Goal: Information Seeking & Learning: Check status

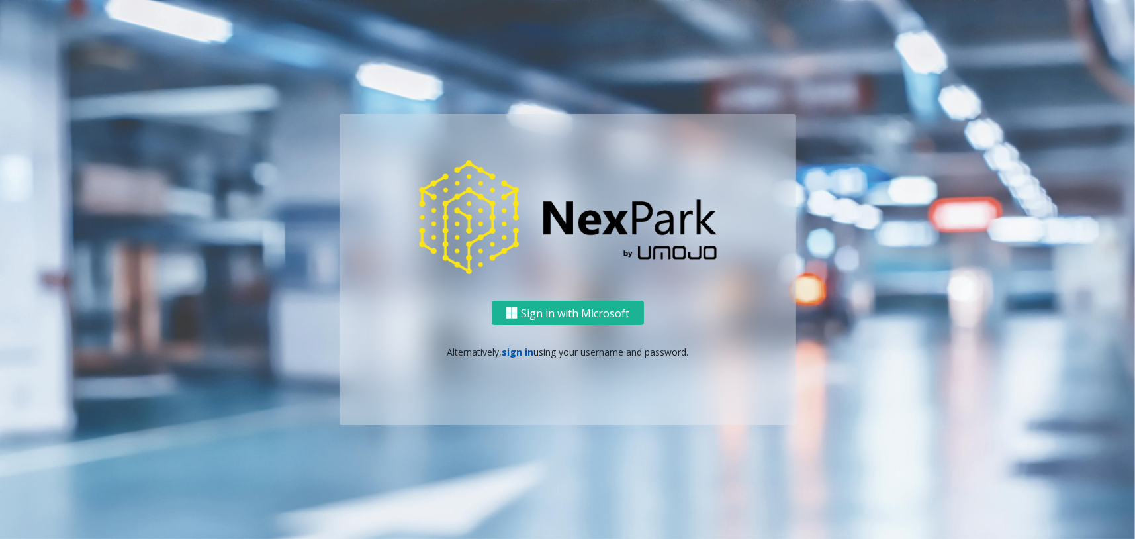
click at [523, 348] on link "sign in" at bounding box center [518, 351] width 32 height 13
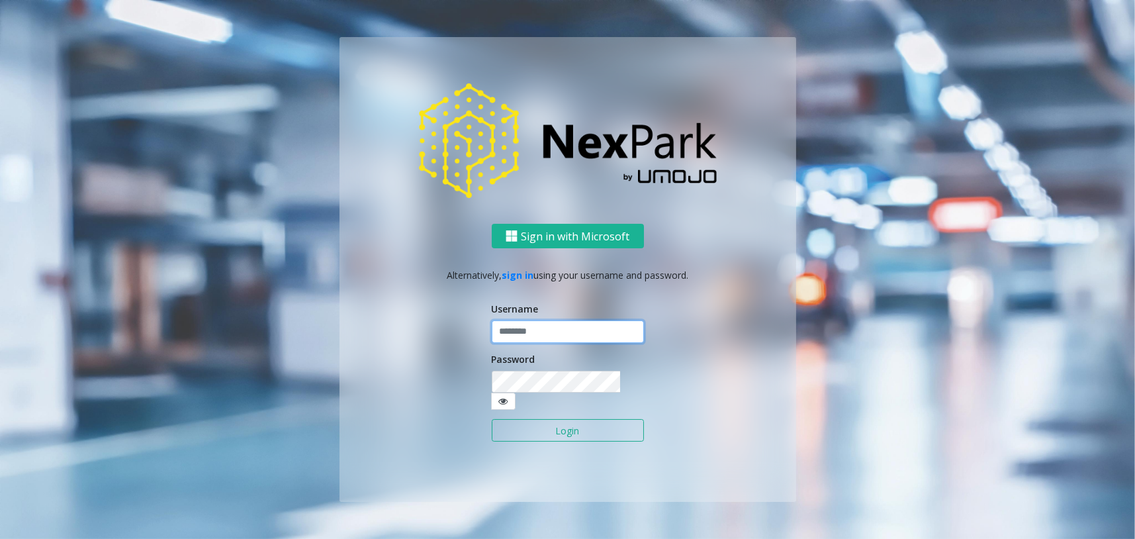
click at [574, 343] on input "text" at bounding box center [568, 331] width 152 height 22
type input "********"
click at [561, 419] on button "Login" at bounding box center [568, 430] width 152 height 22
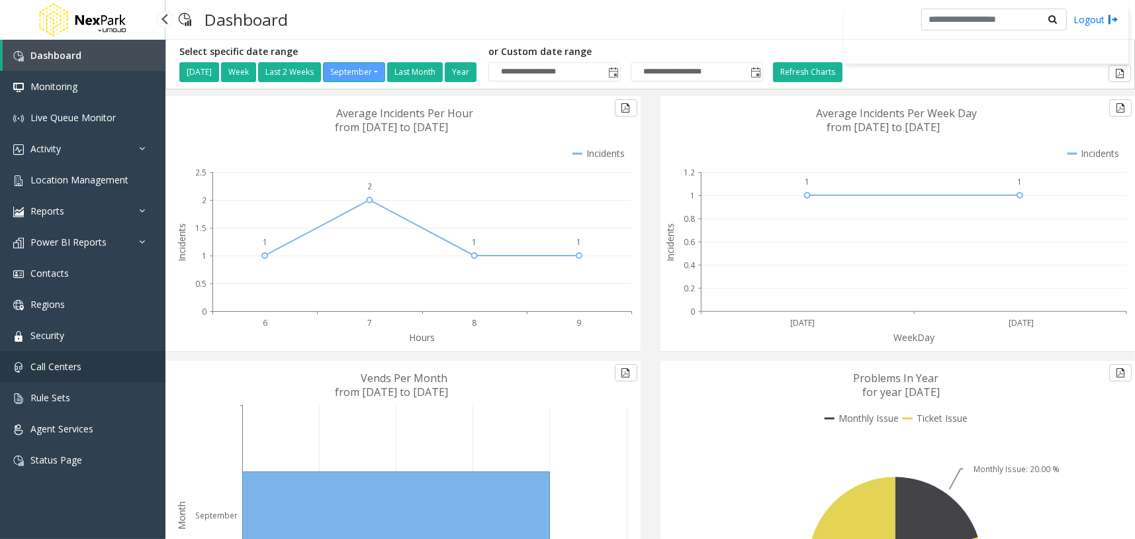
click at [115, 359] on link "Call Centers" at bounding box center [82, 366] width 165 height 31
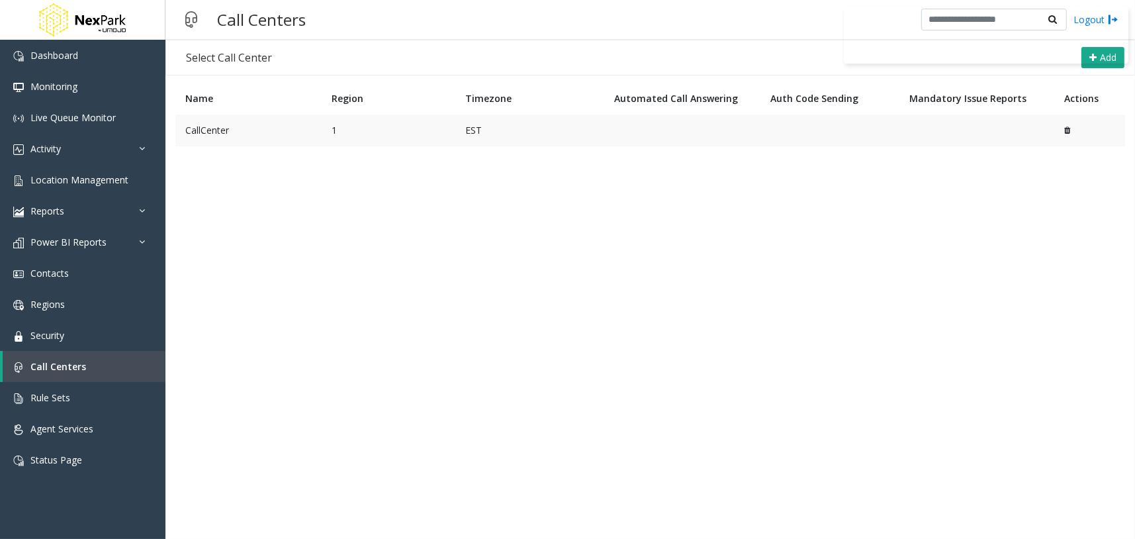
click at [226, 132] on td "CallCenter" at bounding box center [248, 130] width 146 height 32
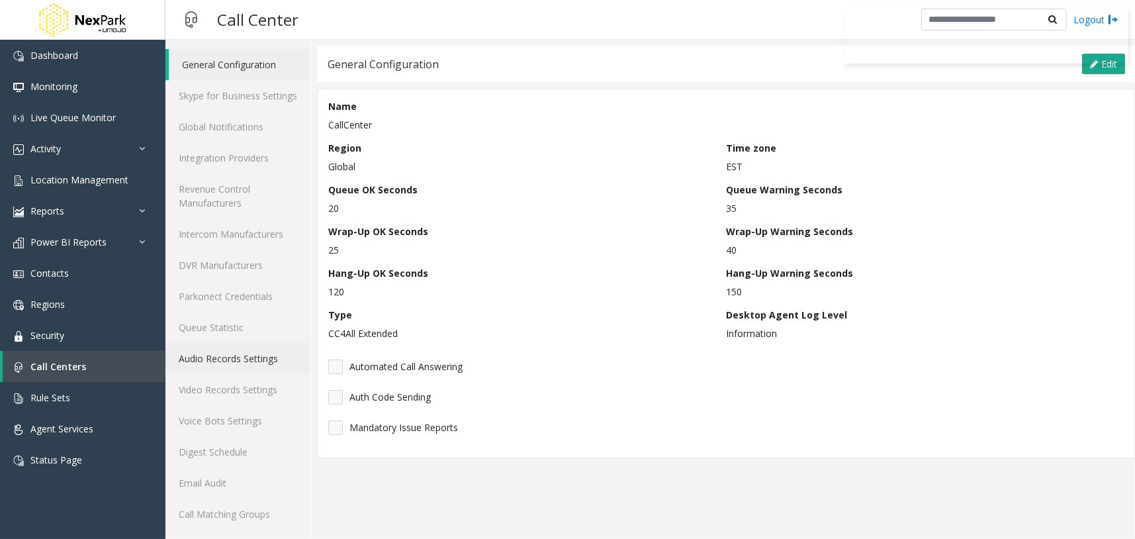
scroll to position [97, 0]
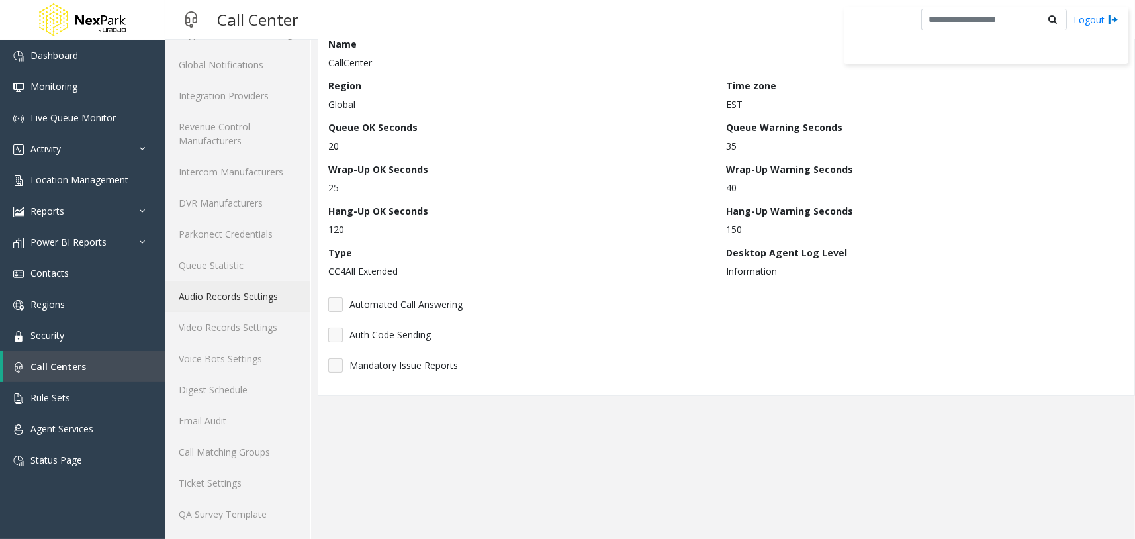
click at [286, 300] on link "Audio Records Settings" at bounding box center [237, 296] width 145 height 31
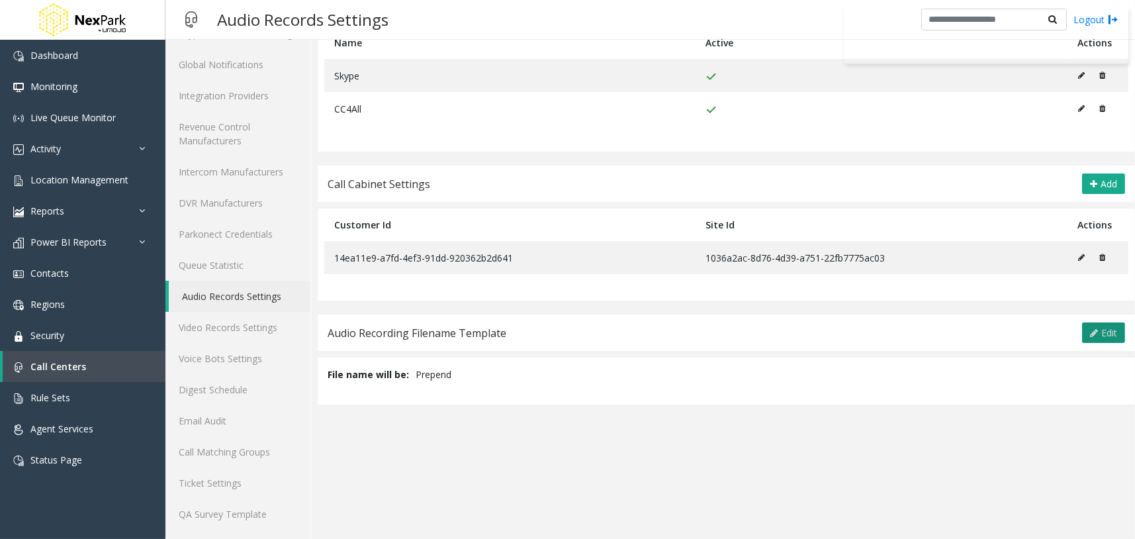
click at [1101, 333] on span "Edit" at bounding box center [1109, 332] width 16 height 13
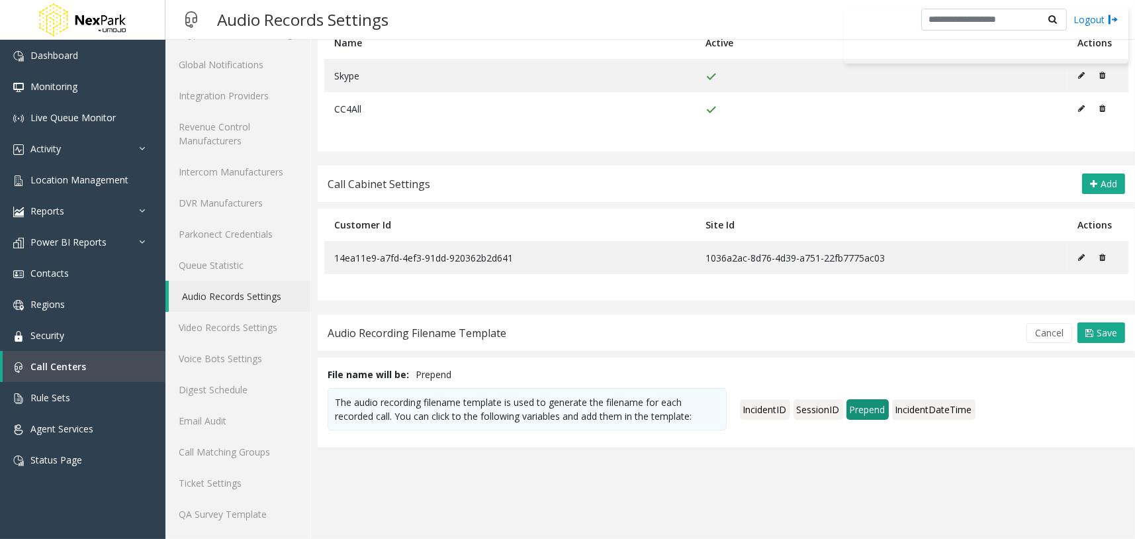
click at [812, 409] on span "SessionID" at bounding box center [818, 409] width 50 height 21
click at [1085, 328] on icon at bounding box center [1089, 333] width 8 height 11
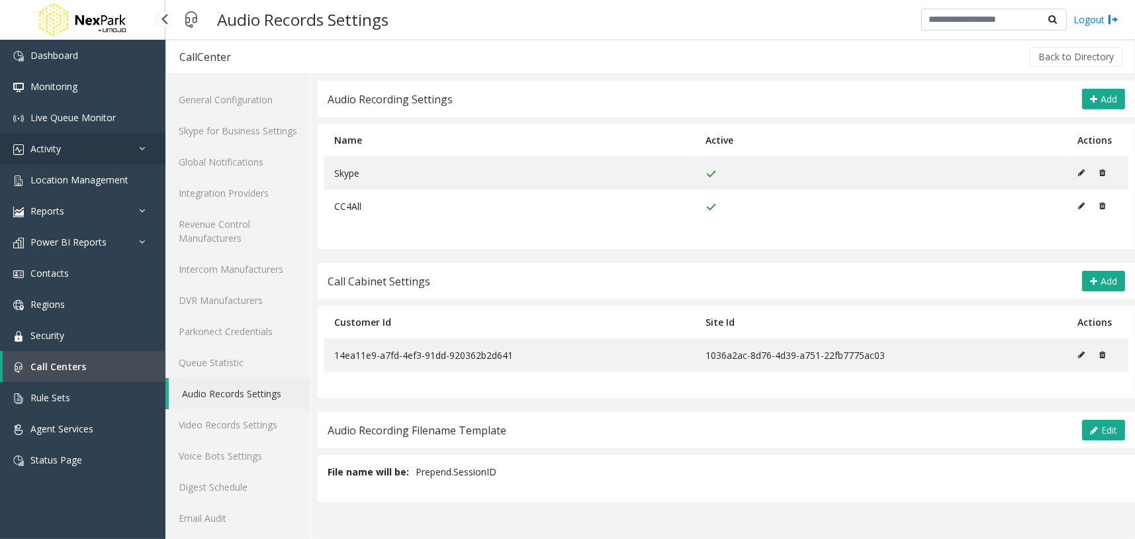
click at [116, 150] on link "Activity" at bounding box center [82, 148] width 165 height 31
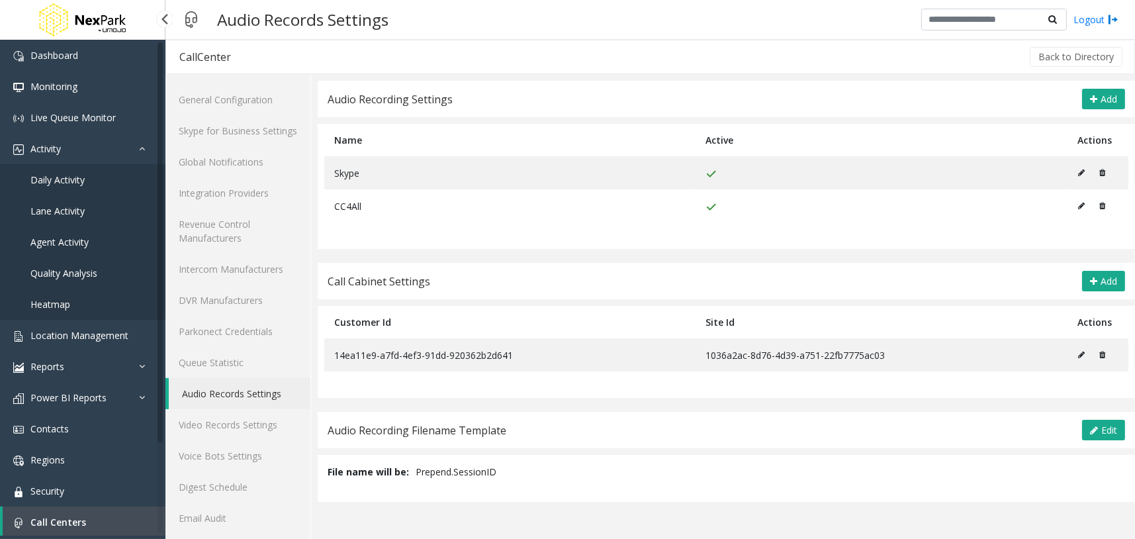
click at [93, 179] on link "Daily Activity" at bounding box center [82, 179] width 165 height 31
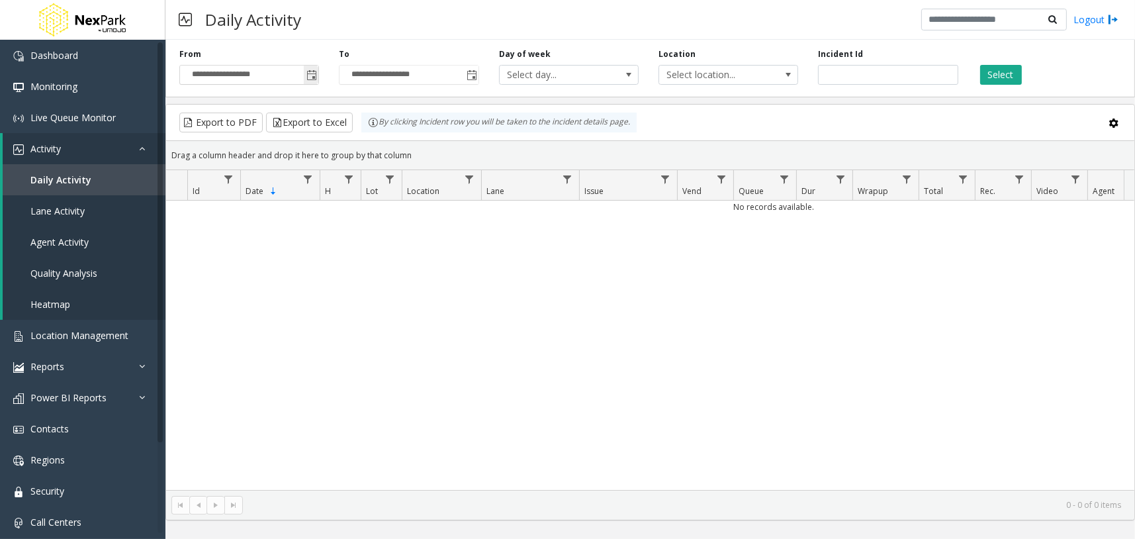
click at [310, 75] on span "Toggle popup" at bounding box center [311, 75] width 11 height 11
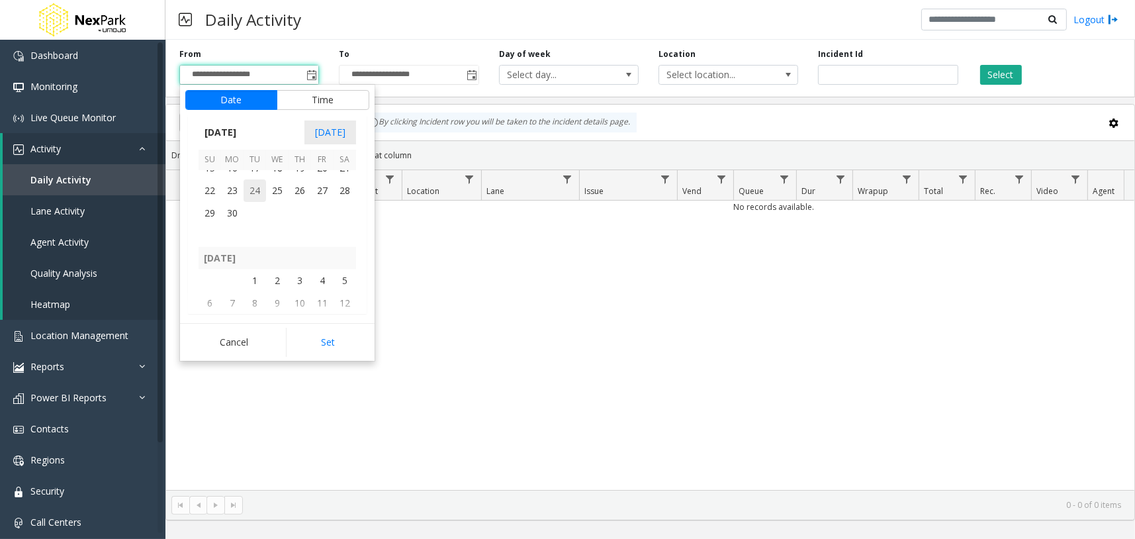
click at [255, 191] on span "24" at bounding box center [254, 190] width 22 height 22
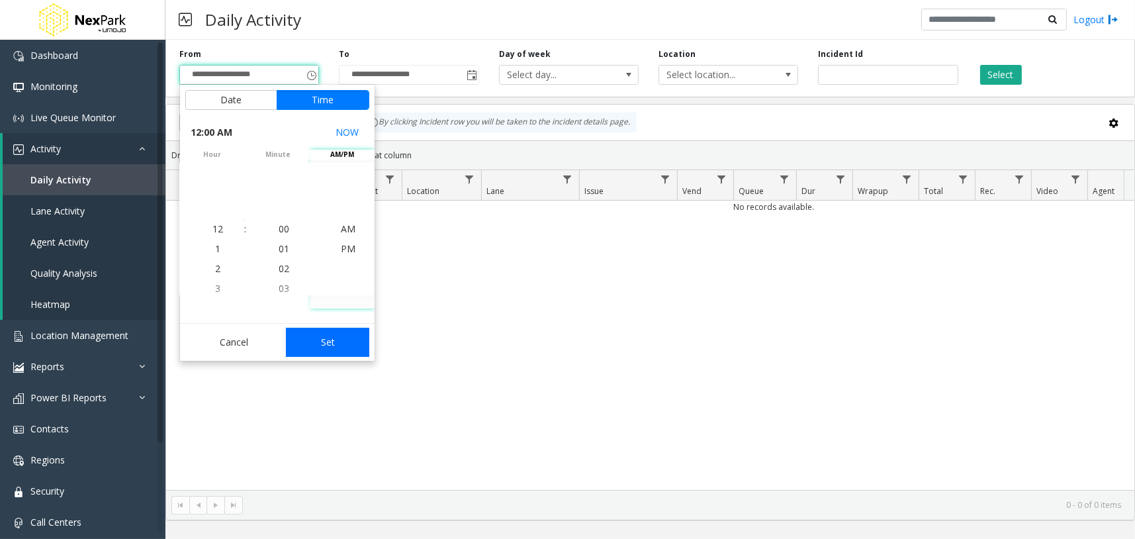
click at [332, 343] on button "Set" at bounding box center [327, 342] width 83 height 29
type input "**********"
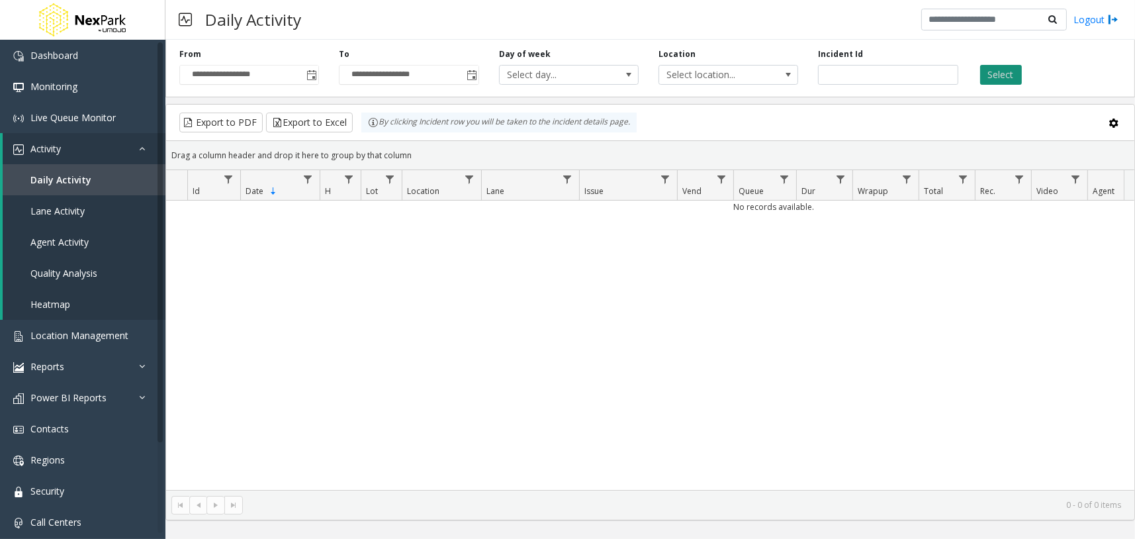
click at [1017, 67] on button "Select" at bounding box center [1001, 75] width 42 height 20
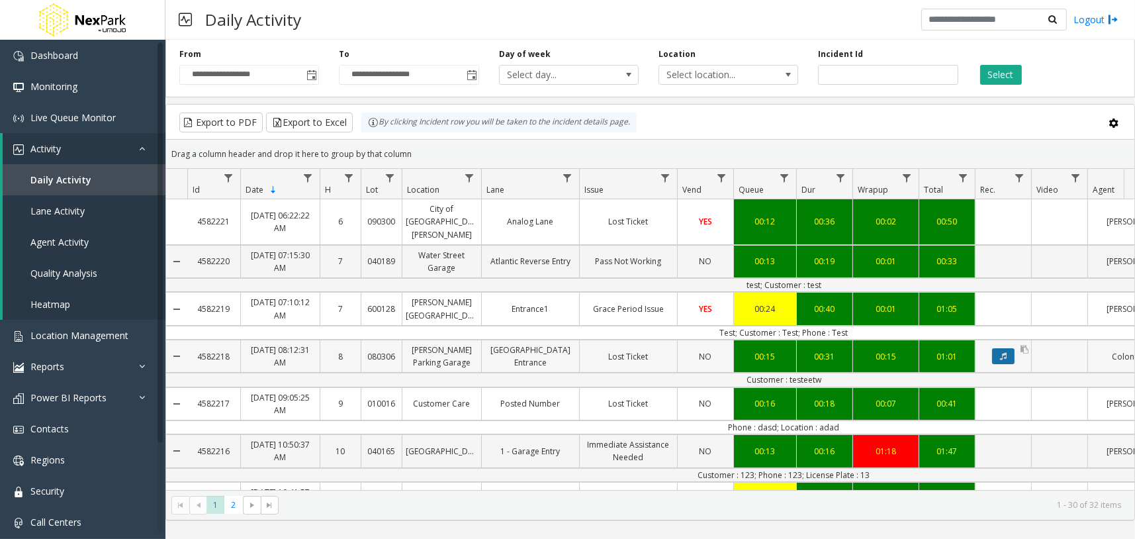
click at [1004, 352] on icon "Data table" at bounding box center [1003, 356] width 7 height 8
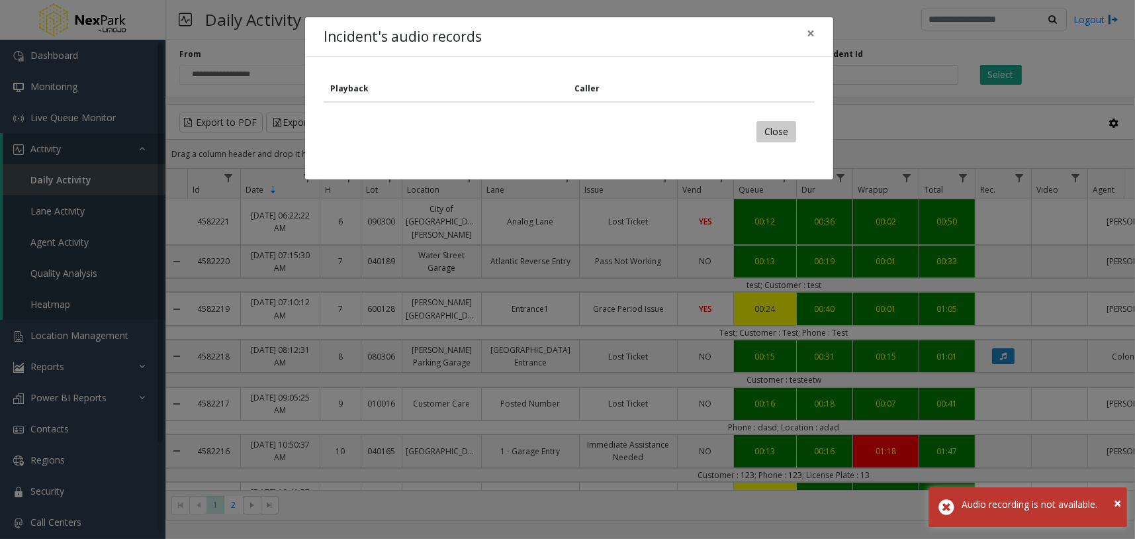
click at [784, 128] on button "Close" at bounding box center [776, 131] width 40 height 21
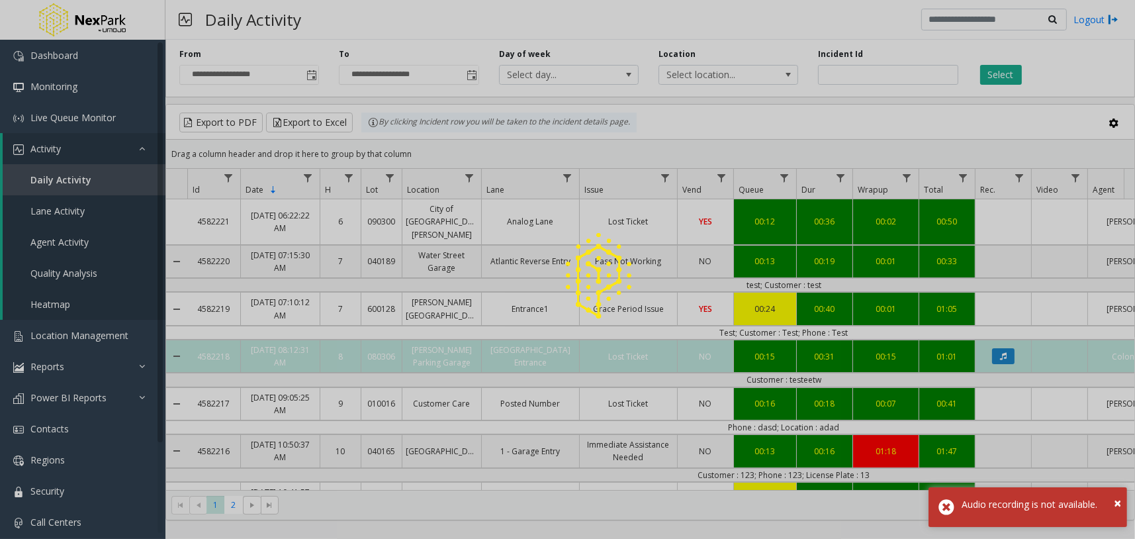
scroll to position [3, 0]
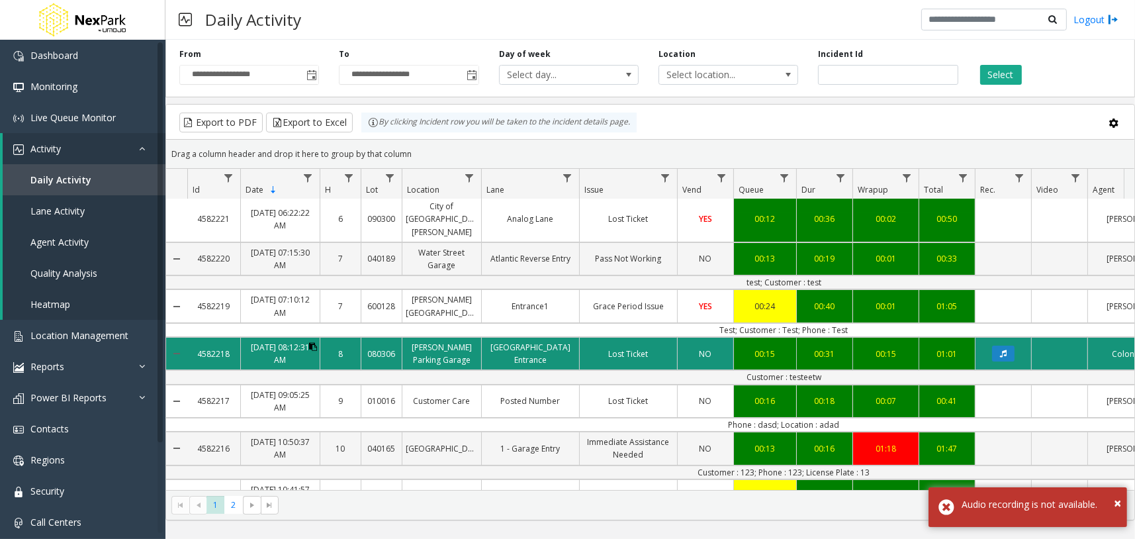
click at [314, 340] on button "Data table" at bounding box center [313, 346] width 8 height 13
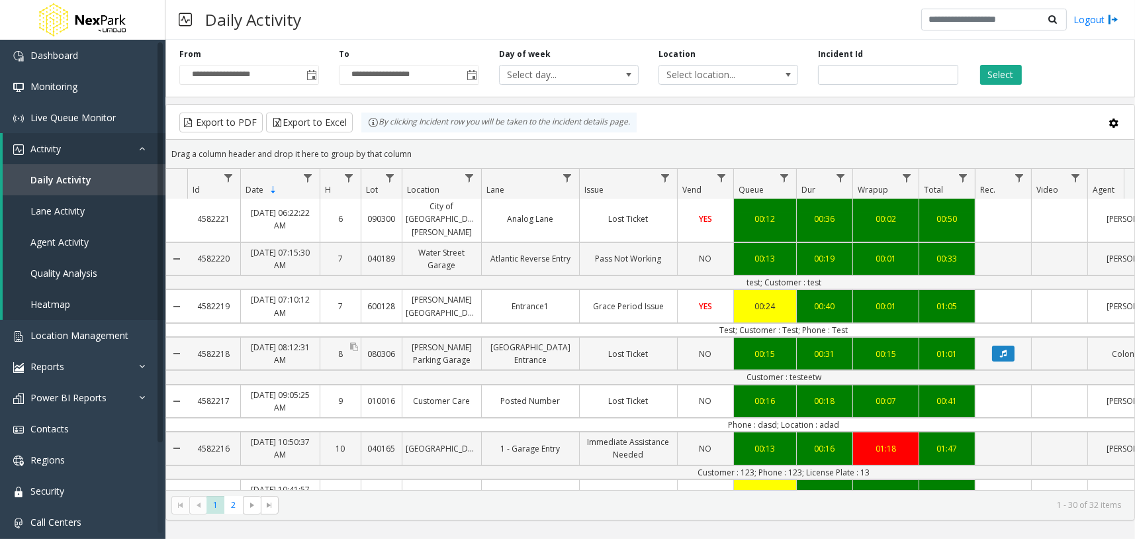
click at [328, 344] on link "8" at bounding box center [340, 353] width 40 height 19
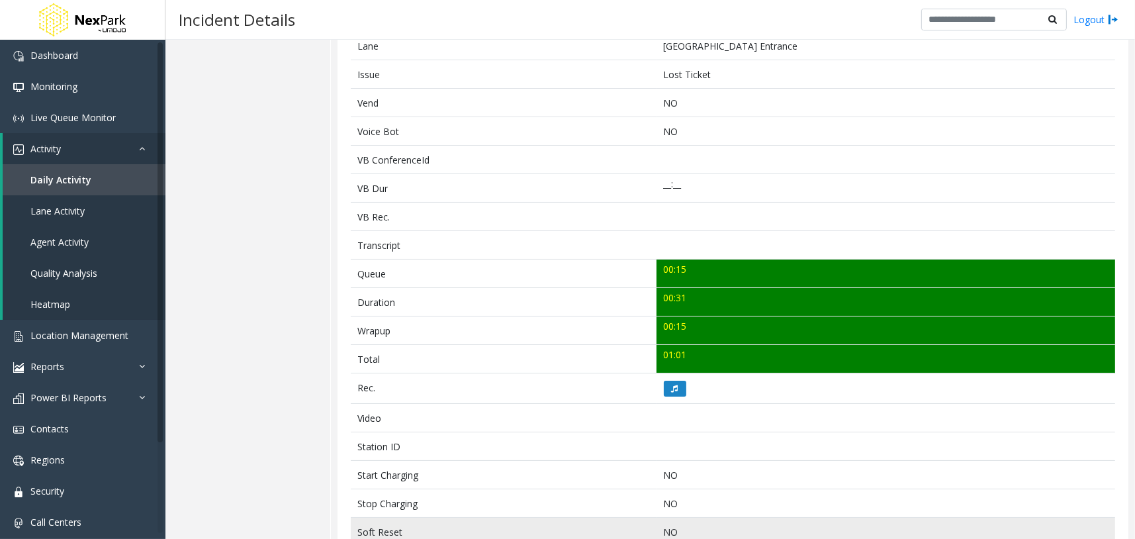
scroll to position [473, 0]
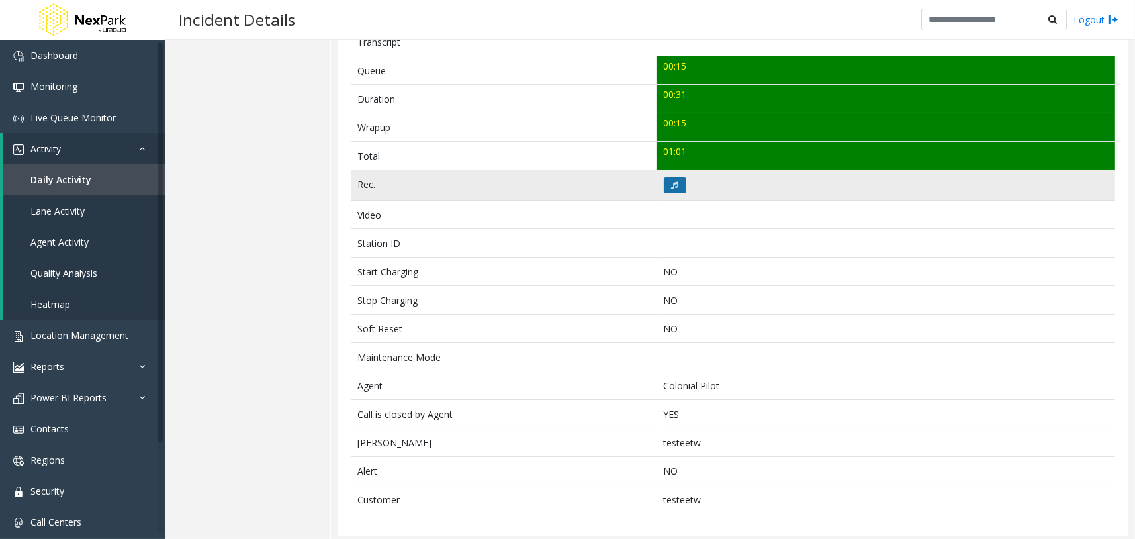
click at [670, 188] on button at bounding box center [675, 185] width 22 height 16
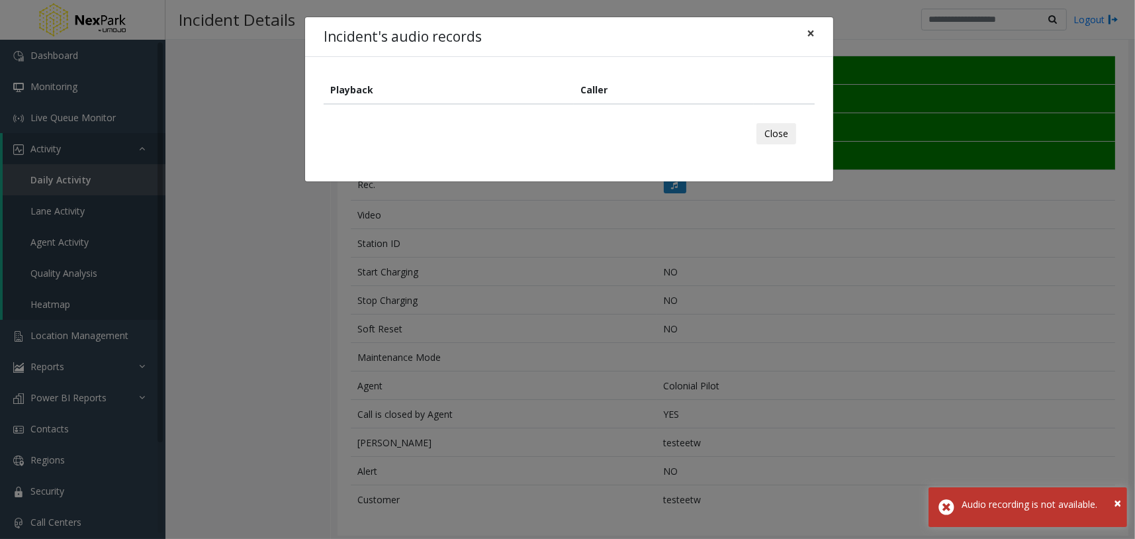
click at [823, 30] on button "×" at bounding box center [810, 33] width 26 height 32
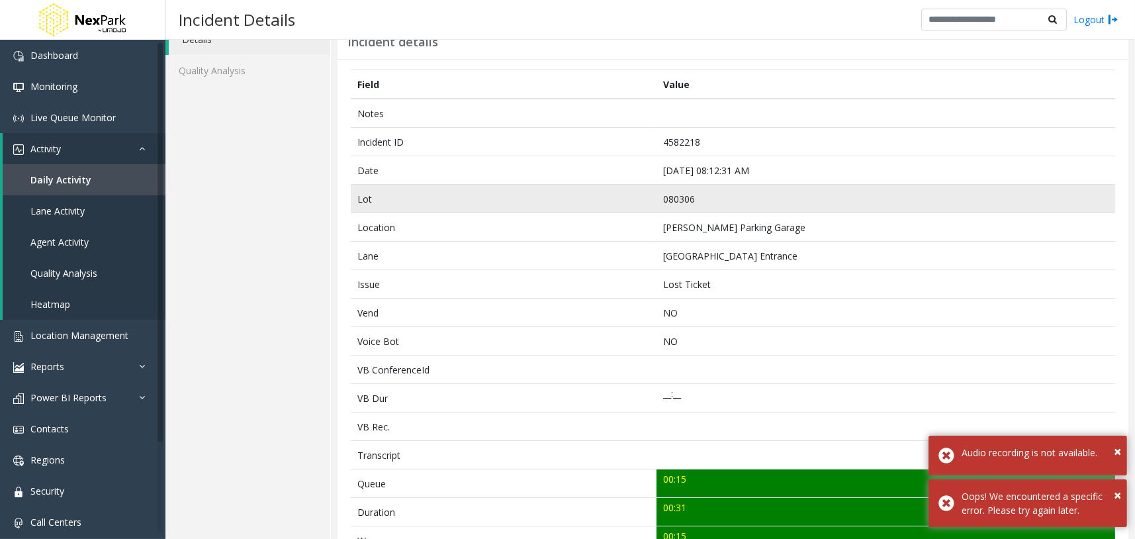
scroll to position [60, 0]
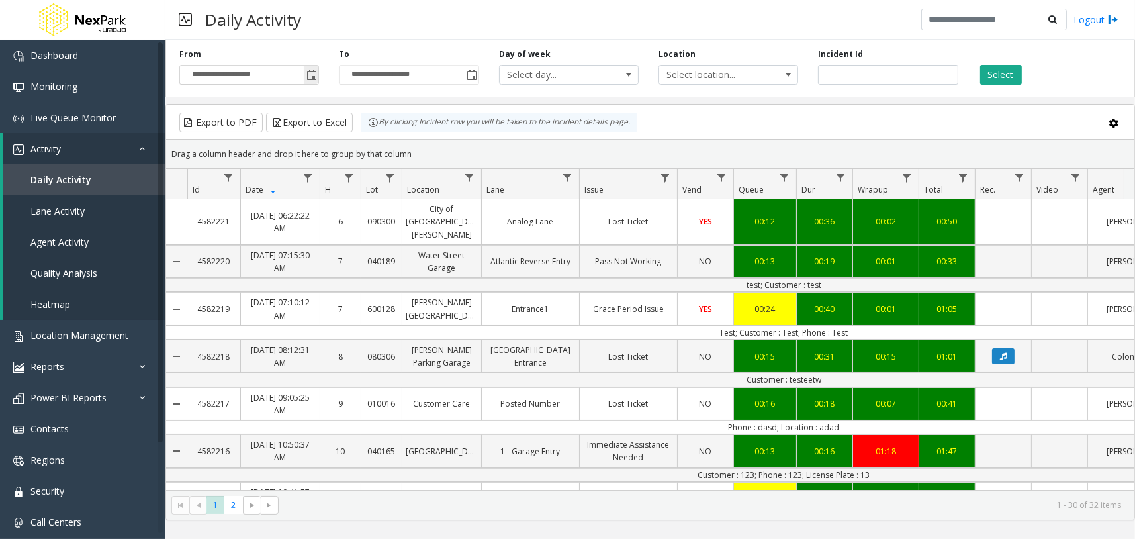
click at [309, 76] on span "Toggle popup" at bounding box center [311, 75] width 11 height 11
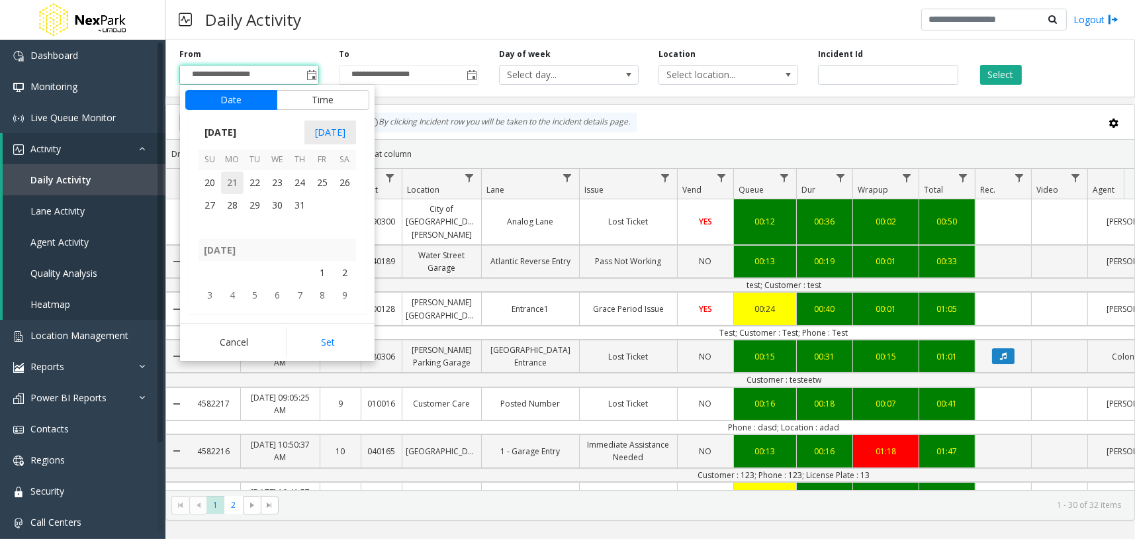
click at [235, 185] on span "21" at bounding box center [232, 182] width 22 height 22
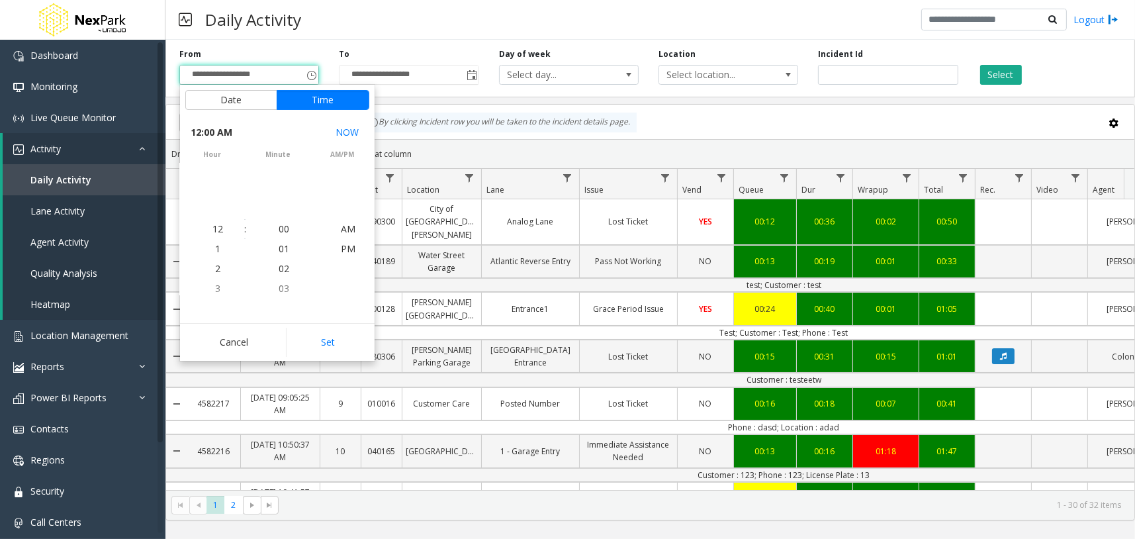
scroll to position [237136, 0]
drag, startPoint x: 356, startPoint y: 342, endPoint x: 408, endPoint y: 311, distance: 60.3
click at [356, 343] on button "Set" at bounding box center [327, 342] width 83 height 29
type input "**********"
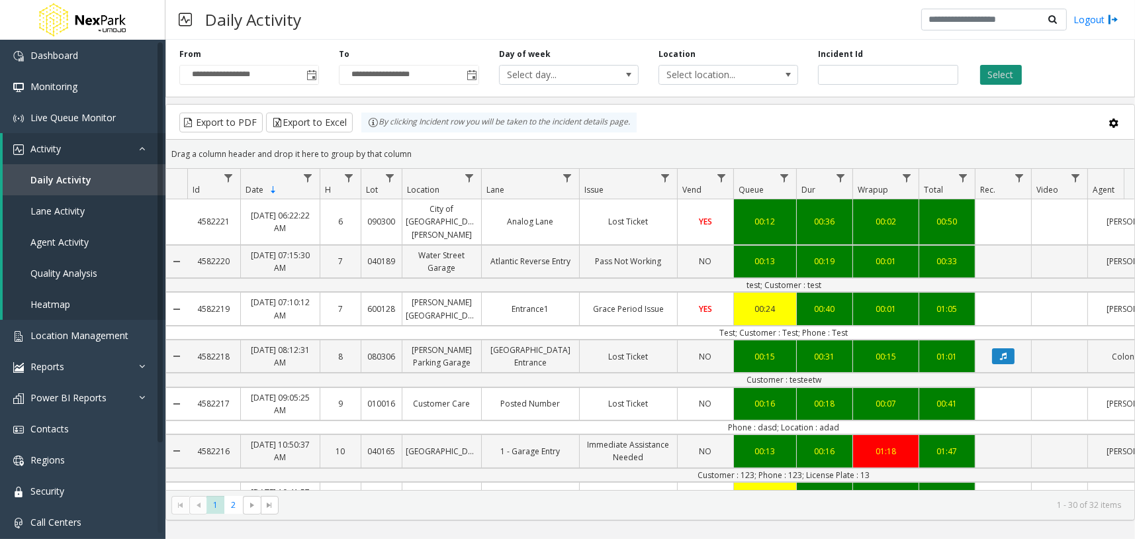
click at [996, 81] on button "Select" at bounding box center [1001, 75] width 42 height 20
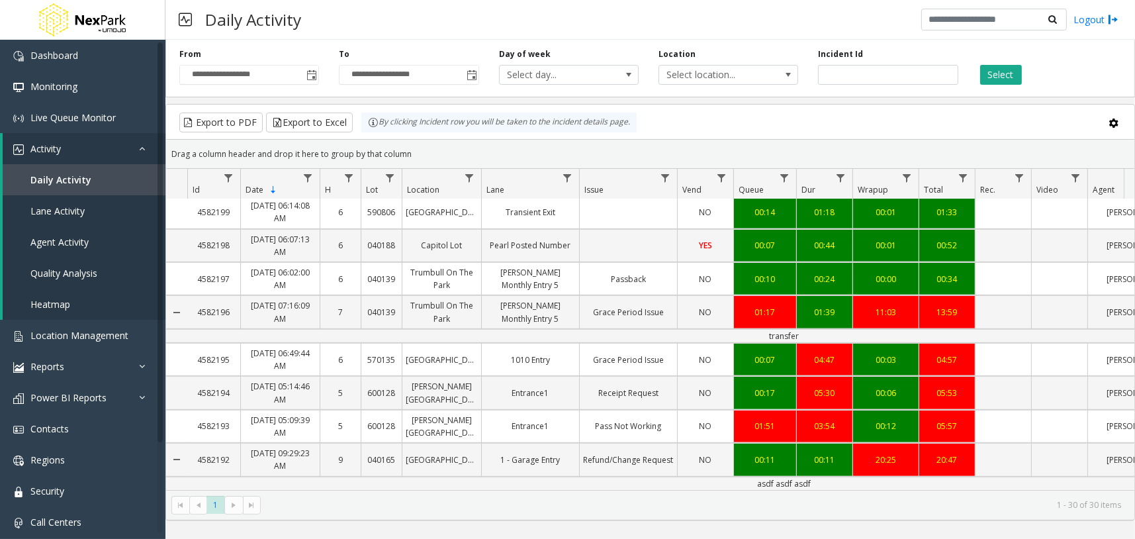
scroll to position [963, 0]
click at [272, 188] on span "Sortable" at bounding box center [273, 190] width 11 height 11
